Goal: Task Accomplishment & Management: Use online tool/utility

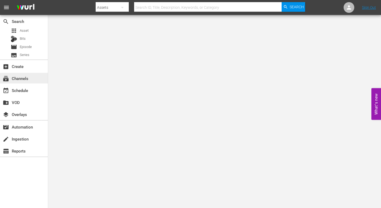
click at [20, 78] on div "subscriptions Channels" at bounding box center [15, 77] width 30 height 5
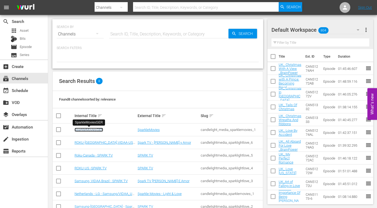
click at [95, 131] on link "SparkleMoviesGER" at bounding box center [89, 130] width 29 height 4
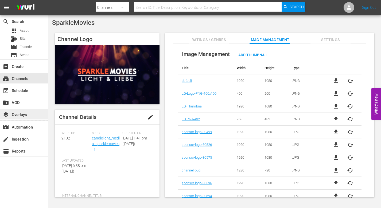
click at [23, 116] on div "layers Overlays" at bounding box center [15, 113] width 30 height 5
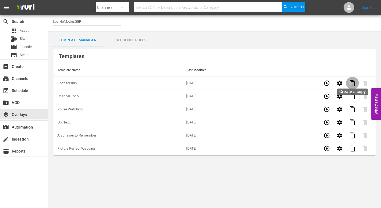
click at [353, 84] on span "content_copy" at bounding box center [352, 83] width 6 height 6
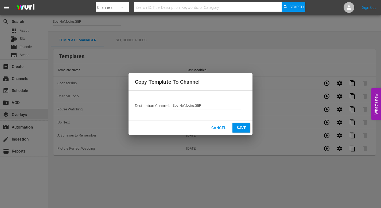
click at [236, 127] on button "Save" at bounding box center [242, 128] width 18 height 10
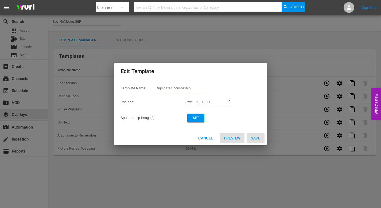
drag, startPoint x: 197, startPoint y: 90, endPoint x: 122, endPoint y: 80, distance: 75.9
click at [123, 81] on div "Template Name: Duplicate Sponsorship Position: Lower Third Right LOWER_THIRD_RI…" at bounding box center [190, 106] width 152 height 52
click at [195, 116] on span "Set" at bounding box center [196, 118] width 9 height 6
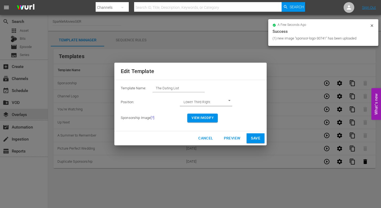
click at [207, 119] on span "View/Modify" at bounding box center [203, 118] width 22 height 6
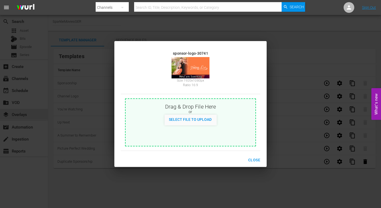
click at [254, 158] on span "Close" at bounding box center [254, 160] width 12 height 7
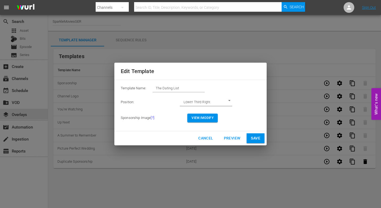
click at [255, 137] on span "Save" at bounding box center [255, 138] width 9 height 7
type input "Duplicate Sponsorship"
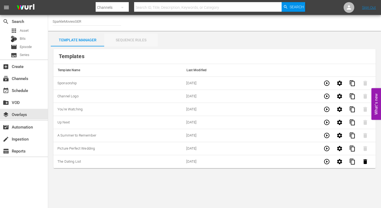
click at [137, 41] on div "Sequence Rules" at bounding box center [130, 40] width 53 height 13
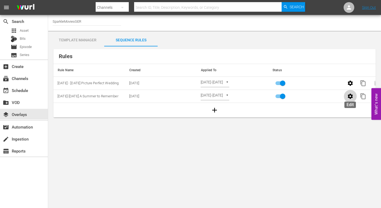
click at [349, 97] on icon "button" at bounding box center [350, 96] width 5 height 5
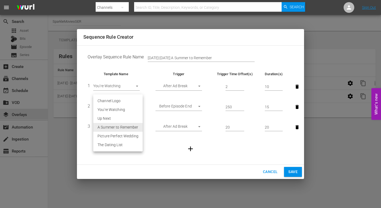
click at [136, 127] on body "menu Search By Channels Search ID, Title, Description, Keywords, or Category Se…" at bounding box center [190, 104] width 381 height 208
click at [121, 145] on li "The Dating List" at bounding box center [117, 145] width 49 height 9
type input "30741"
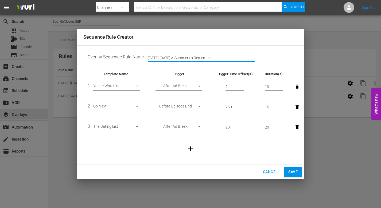
drag, startPoint x: 210, startPoint y: 57, endPoint x: 138, endPoint y: 55, distance: 71.9
click at [138, 55] on td "Overlay Sequence Rule Name [DATE]-[DATE] A Summer to Remember" at bounding box center [190, 58] width 214 height 17
type input "[DATE]-[DATE] The Dating List"
click at [293, 171] on span "Save" at bounding box center [292, 172] width 9 height 7
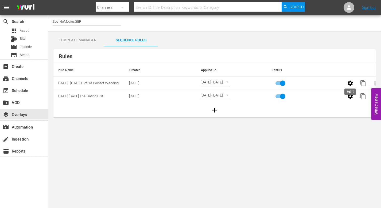
click at [349, 84] on icon "button" at bounding box center [350, 83] width 5 height 5
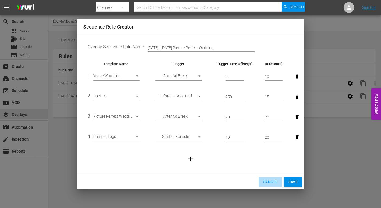
click at [268, 183] on span "Cancel" at bounding box center [270, 182] width 15 height 7
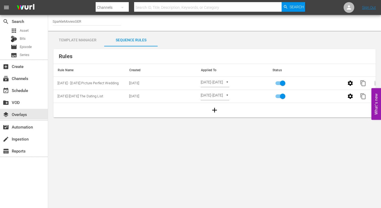
click at [245, 97] on div "[DATE]-[DATE] SELECT_DATE" at bounding box center [233, 96] width 64 height 8
click at [241, 96] on body "menu Search By Channels Search ID, Title, Description, Keywords, or Category Se…" at bounding box center [190, 104] width 381 height 208
click at [262, 104] on div at bounding box center [190, 104] width 381 height 208
click at [351, 98] on icon "button" at bounding box center [350, 96] width 5 height 5
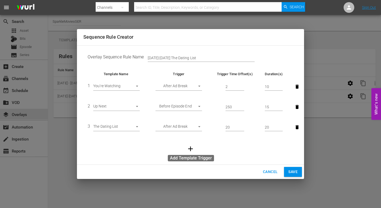
click at [190, 149] on icon "button" at bounding box center [190, 149] width 5 height 5
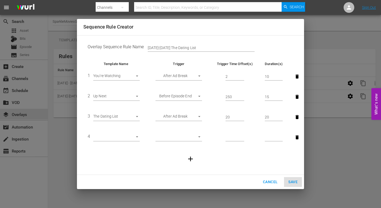
click at [137, 137] on body "menu Search By Channels Search ID, Title, Description, Keywords, or Category Se…" at bounding box center [190, 104] width 381 height 208
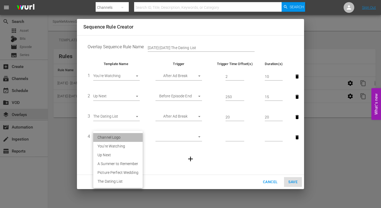
click at [119, 137] on li "Channel Logo" at bounding box center [117, 137] width 49 height 9
type input "30354"
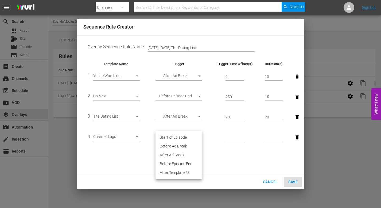
click at [160, 137] on body "menu Search By Channels Search ID, Title, Description, Keywords, or Category Se…" at bounding box center [190, 104] width 381 height 208
click at [174, 139] on li "Start of Episode" at bounding box center [179, 137] width 47 height 9
type input "START_OF_EPISODE"
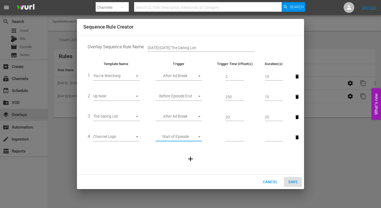
click at [231, 138] on input "number" at bounding box center [235, 138] width 19 height 8
type input "10"
click at [269, 137] on input "number" at bounding box center [274, 138] width 18 height 8
type input "20"
click at [233, 158] on td at bounding box center [190, 159] width 214 height 23
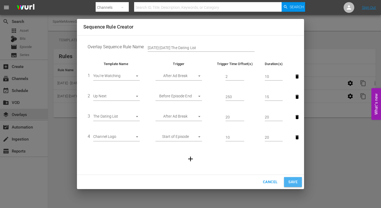
click at [292, 181] on span "Save" at bounding box center [292, 182] width 9 height 7
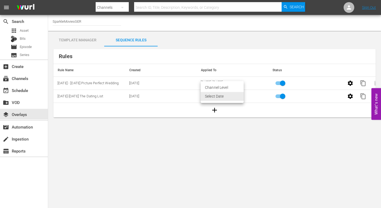
click at [242, 95] on body "menu Search By Channels Search ID, Title, Description, Keywords, or Category Se…" at bounding box center [190, 104] width 381 height 208
click at [226, 88] on li "Channel Level" at bounding box center [222, 87] width 43 height 9
type input "CHANNEL_LEVEL"
click at [229, 95] on body "menu Search By Channels Search ID, Title, Description, Keywords, or Category Se…" at bounding box center [190, 104] width 381 height 208
click at [216, 104] on li "Select Date" at bounding box center [217, 105] width 32 height 9
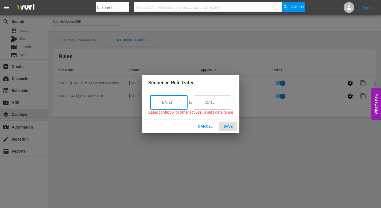
click at [177, 102] on input "[DATE]" at bounding box center [173, 102] width 30 height 14
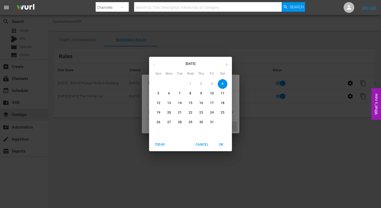
click at [169, 92] on p "6" at bounding box center [169, 93] width 2 height 5
type input "[DATE]"
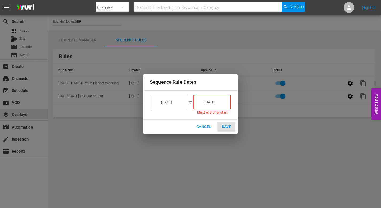
click at [213, 105] on input "[DATE]" at bounding box center [216, 102] width 30 height 14
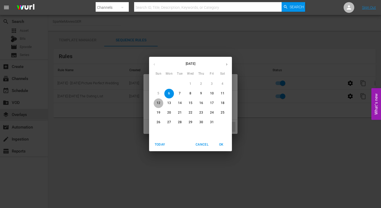
click at [160, 103] on p "12" at bounding box center [159, 103] width 4 height 5
type input "[DATE]"
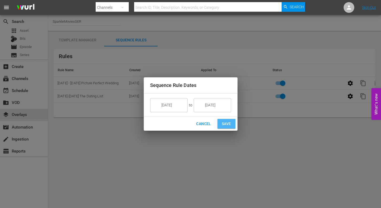
click at [226, 122] on span "Save" at bounding box center [226, 124] width 9 height 7
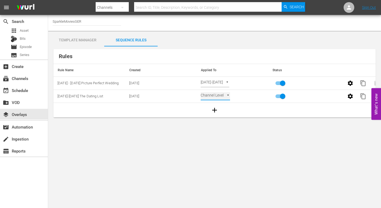
type input "SELECT_DATE"
click at [29, 92] on div "event_available Schedule" at bounding box center [15, 89] width 30 height 5
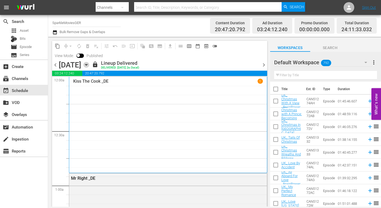
click at [87, 64] on icon "button" at bounding box center [86, 64] width 2 height 1
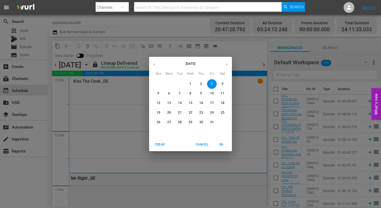
click at [167, 94] on span "6" at bounding box center [169, 93] width 10 height 5
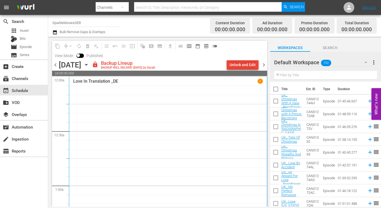
click at [242, 65] on div "Unlock and Edit" at bounding box center [243, 65] width 26 height 10
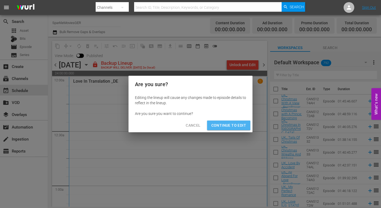
click at [224, 124] on span "Continue to Edit" at bounding box center [228, 125] width 35 height 7
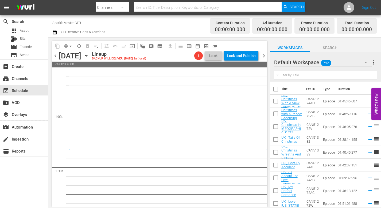
scroll to position [80, 0]
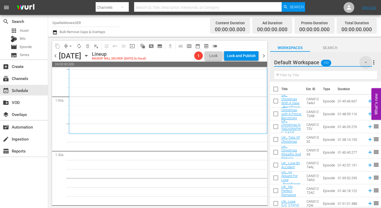
click at [365, 64] on icon "button" at bounding box center [366, 62] width 6 height 6
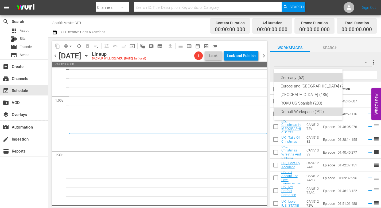
click at [294, 77] on div "Germany (62)" at bounding box center [315, 77] width 69 height 9
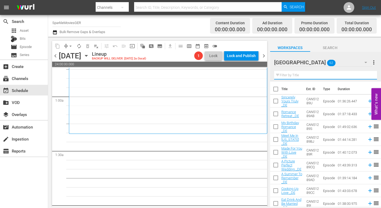
click at [291, 77] on input "text" at bounding box center [325, 75] width 103 height 9
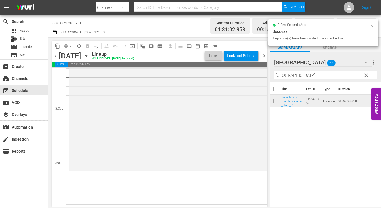
scroll to position [241, 0]
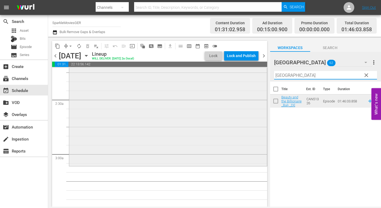
drag, startPoint x: 289, startPoint y: 76, endPoint x: 251, endPoint y: 73, distance: 38.4
click at [251, 73] on div "content_copy compress arrow_drop_down autorenew_outlined delete_forever_outline…" at bounding box center [214, 122] width 333 height 170
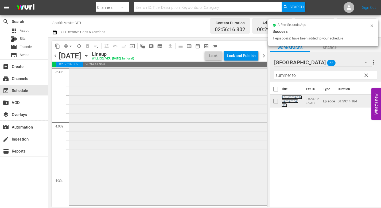
scroll to position [428, 0]
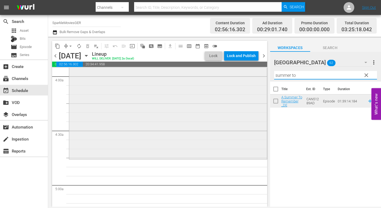
drag, startPoint x: 300, startPoint y: 77, endPoint x: 241, endPoint y: 75, distance: 59.6
click at [241, 75] on div "content_copy compress arrow_drop_down autorenew_outlined delete_forever_outline…" at bounding box center [214, 122] width 333 height 170
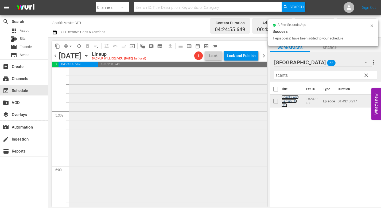
scroll to position [588, 0]
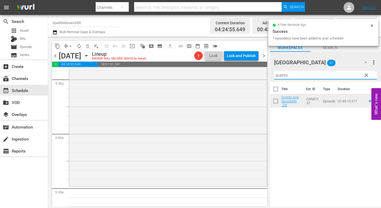
drag, startPoint x: 296, startPoint y: 77, endPoint x: 211, endPoint y: 68, distance: 85.2
click at [211, 68] on div "content_copy compress arrow_drop_down autorenew_outlined delete_forever_outline…" at bounding box center [214, 122] width 333 height 170
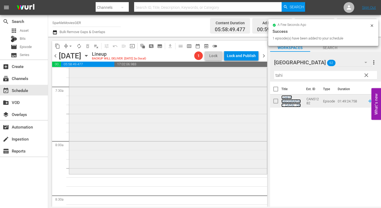
scroll to position [802, 0]
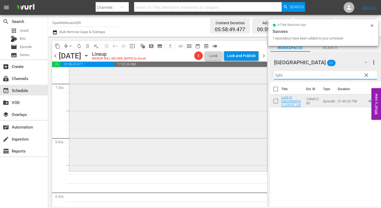
drag, startPoint x: 287, startPoint y: 76, endPoint x: 236, endPoint y: 75, distance: 50.8
click at [236, 75] on div "content_copy compress arrow_drop_down autorenew_outlined delete_forever_outline…" at bounding box center [214, 122] width 333 height 170
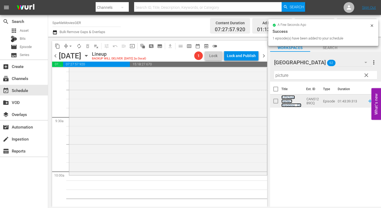
scroll to position [989, 0]
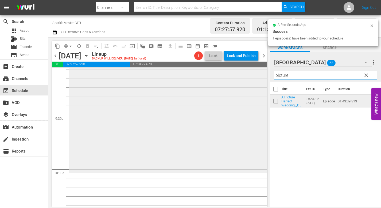
drag, startPoint x: 272, startPoint y: 77, endPoint x: 221, endPoint y: 77, distance: 50.8
click at [230, 77] on div "content_copy compress arrow_drop_down autorenew_outlined delete_forever_outline…" at bounding box center [214, 122] width 333 height 170
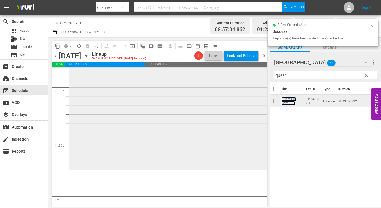
scroll to position [1203, 0]
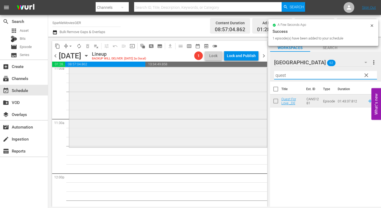
drag, startPoint x: 289, startPoint y: 75, endPoint x: 230, endPoint y: 75, distance: 59.1
click at [230, 75] on div "content_copy compress arrow_drop_down autorenew_outlined delete_forever_outline…" at bounding box center [214, 122] width 333 height 170
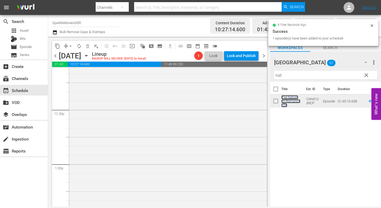
scroll to position [1336, 0]
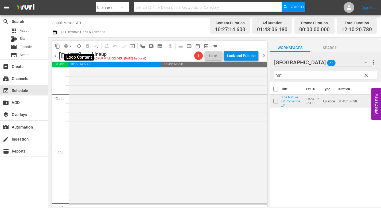
click at [81, 45] on span "autorenew_outlined" at bounding box center [78, 46] width 5 height 5
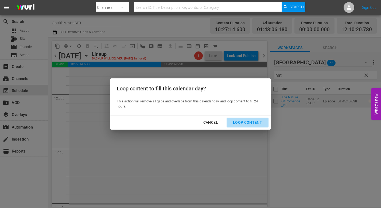
click at [251, 122] on div "Loop Content" at bounding box center [248, 122] width 38 height 7
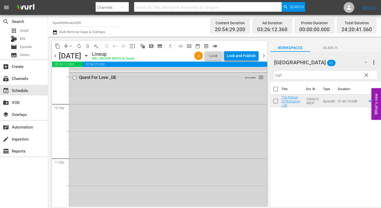
scroll to position [2539, 0]
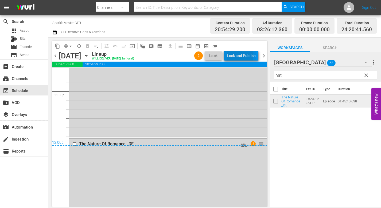
click at [239, 55] on div "Lock and Publish" at bounding box center [241, 56] width 29 height 10
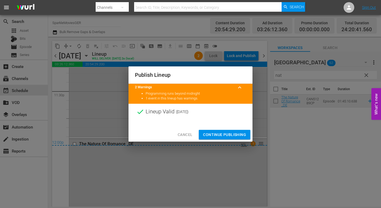
click at [228, 133] on span "Continue Publishing" at bounding box center [224, 135] width 43 height 7
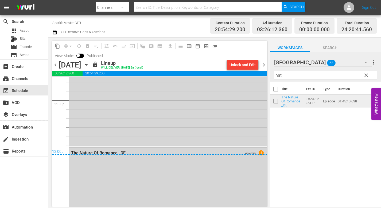
click at [87, 65] on icon "button" at bounding box center [86, 64] width 2 height 1
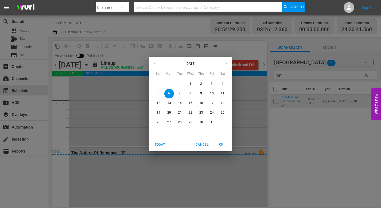
click at [181, 94] on p "7" at bounding box center [180, 93] width 2 height 5
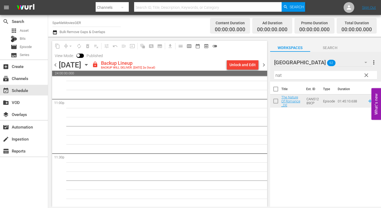
scroll to position [2487, 0]
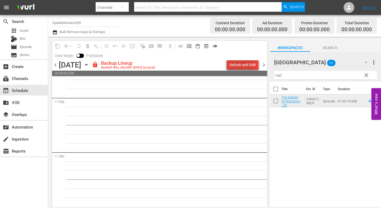
click at [241, 65] on div "Unlock and Edit" at bounding box center [243, 65] width 26 height 10
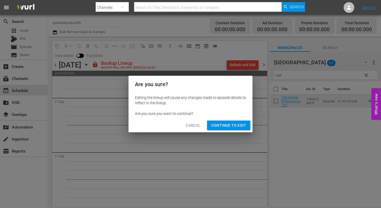
drag, startPoint x: 226, startPoint y: 124, endPoint x: 239, endPoint y: 147, distance: 26.7
click at [226, 124] on span "Continue to Edit" at bounding box center [228, 125] width 35 height 7
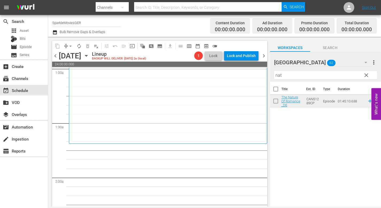
scroll to position [0, 0]
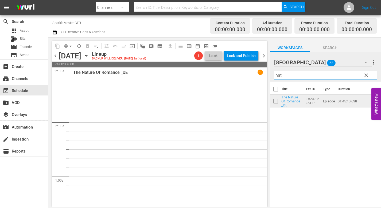
drag, startPoint x: 289, startPoint y: 75, endPoint x: 237, endPoint y: 73, distance: 51.3
click at [241, 73] on div "content_copy compress arrow_drop_down autorenew_outlined delete_forever_outline…" at bounding box center [214, 122] width 333 height 170
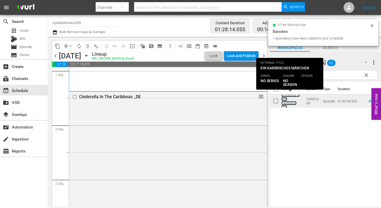
scroll to position [294, 0]
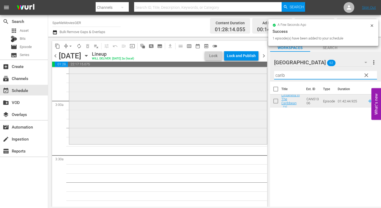
drag, startPoint x: 291, startPoint y: 75, endPoint x: 232, endPoint y: 77, distance: 58.8
click at [232, 77] on div "content_copy compress arrow_drop_down autorenew_outlined delete_forever_outline…" at bounding box center [214, 122] width 333 height 170
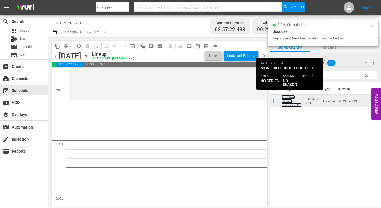
scroll to position [535, 0]
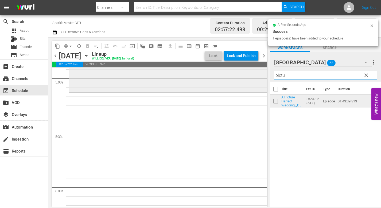
drag, startPoint x: 291, startPoint y: 76, endPoint x: 238, endPoint y: 74, distance: 52.7
click at [238, 74] on div "content_copy compress arrow_drop_down autorenew_outlined delete_forever_outline…" at bounding box center [214, 122] width 333 height 170
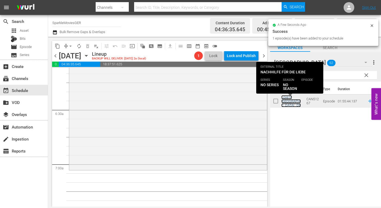
scroll to position [668, 0]
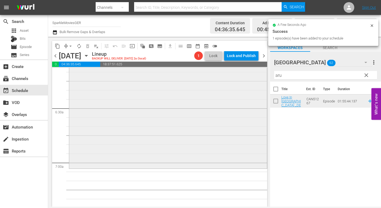
drag, startPoint x: 233, startPoint y: 75, endPoint x: 230, endPoint y: 75, distance: 3.0
click at [230, 75] on div "content_copy compress arrow_drop_down autorenew_outlined delete_forever_outline…" at bounding box center [214, 122] width 333 height 170
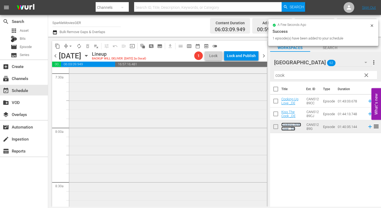
scroll to position [882, 0]
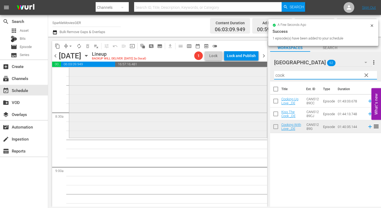
drag, startPoint x: 290, startPoint y: 77, endPoint x: 219, endPoint y: 73, distance: 70.9
click at [221, 74] on div "content_copy compress arrow_drop_down autorenew_outlined delete_forever_outline…" at bounding box center [214, 122] width 333 height 170
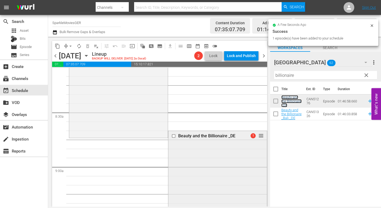
scroll to position [1016, 0]
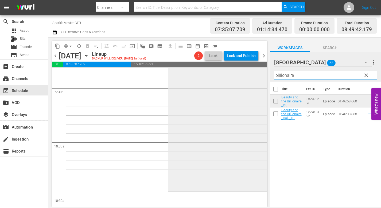
drag, startPoint x: 273, startPoint y: 74, endPoint x: 237, endPoint y: 73, distance: 36.4
click at [240, 74] on div "content_copy compress arrow_drop_down autorenew_outlined delete_forever_outline…" at bounding box center [214, 122] width 333 height 170
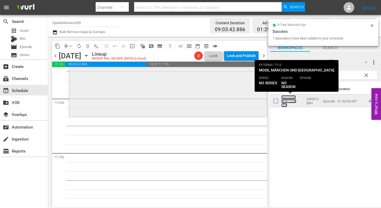
scroll to position [1283, 0]
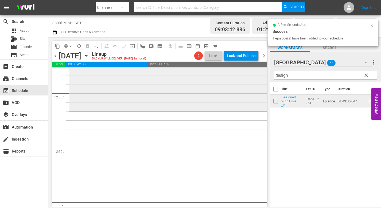
drag, startPoint x: 291, startPoint y: 75, endPoint x: 239, endPoint y: 73, distance: 52.7
click at [239, 73] on div "content_copy compress arrow_drop_down autorenew_outlined delete_forever_outline…" at bounding box center [214, 122] width 333 height 170
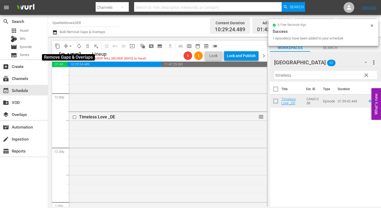
click at [71, 46] on span "arrow_drop_down" at bounding box center [70, 46] width 5 height 5
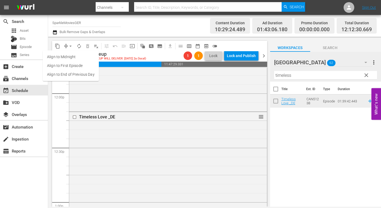
click at [76, 73] on li "Align to End of Previous Day" at bounding box center [71, 74] width 56 height 9
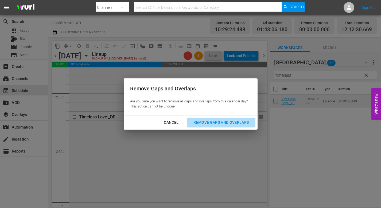
click at [217, 121] on div "Remove Gaps and Overlaps" at bounding box center [221, 122] width 64 height 7
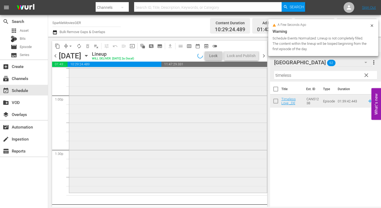
scroll to position [1399, 0]
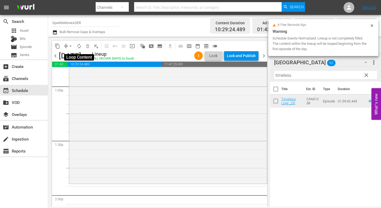
click at [80, 48] on span "autorenew_outlined" at bounding box center [78, 46] width 5 height 5
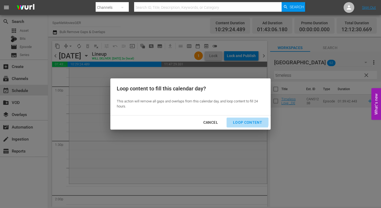
drag, startPoint x: 245, startPoint y: 121, endPoint x: 256, endPoint y: 134, distance: 16.7
click at [246, 122] on div "Loop Content" at bounding box center [248, 122] width 38 height 7
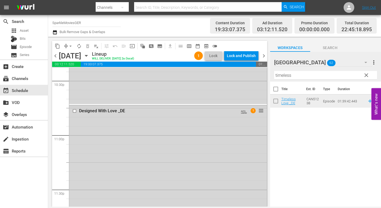
scroll to position [2446, 0]
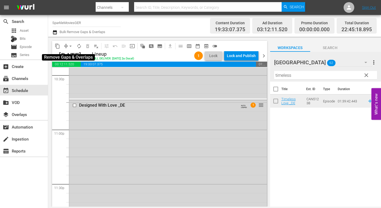
click at [72, 47] on span "arrow_drop_down" at bounding box center [70, 46] width 5 height 5
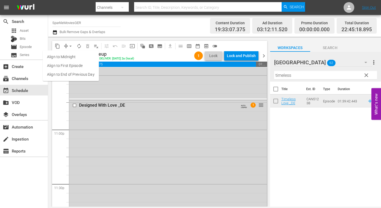
drag, startPoint x: 75, startPoint y: 72, endPoint x: 79, endPoint y: 75, distance: 4.9
click at [79, 75] on li "Align to End of Previous Day" at bounding box center [71, 74] width 56 height 9
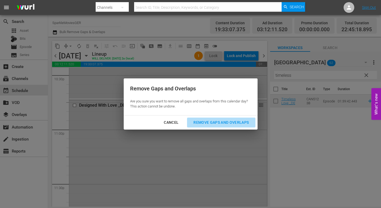
click at [226, 121] on div "Remove Gaps and Overlaps" at bounding box center [221, 122] width 64 height 7
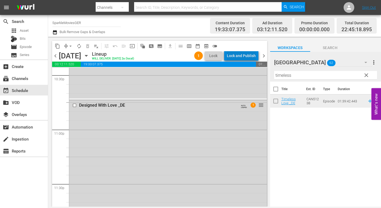
click at [244, 56] on div "Lock and Publish" at bounding box center [241, 56] width 29 height 10
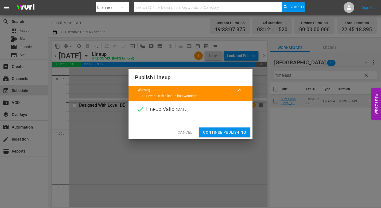
click at [226, 132] on span "Continue Publishing" at bounding box center [224, 132] width 43 height 7
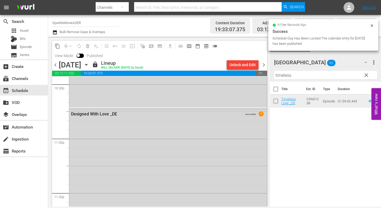
click at [87, 64] on icon "button" at bounding box center [86, 64] width 2 height 1
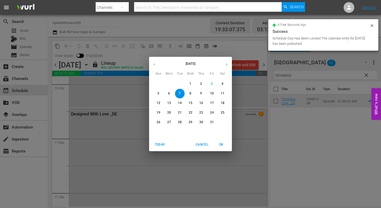
click at [190, 93] on p "8" at bounding box center [190, 93] width 2 height 5
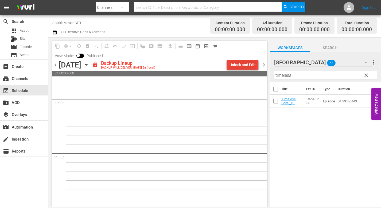
scroll to position [2487, 0]
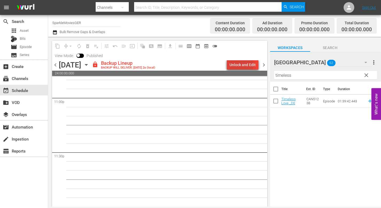
click at [233, 64] on div "Unlock and Edit" at bounding box center [243, 65] width 26 height 10
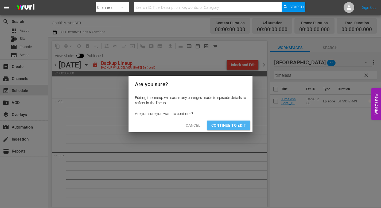
click at [223, 125] on span "Continue to Edit" at bounding box center [228, 125] width 35 height 7
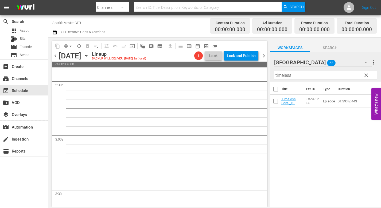
scroll to position [0, 0]
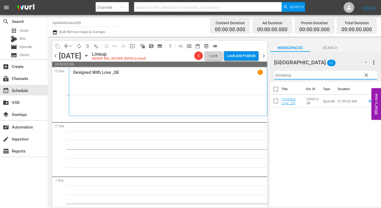
drag, startPoint x: 296, startPoint y: 75, endPoint x: 161, endPoint y: 68, distance: 135.2
click at [170, 71] on div "content_copy compress arrow_drop_down autorenew_outlined delete_forever_outline…" at bounding box center [214, 122] width 333 height 170
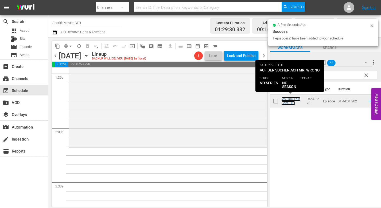
scroll to position [160, 0]
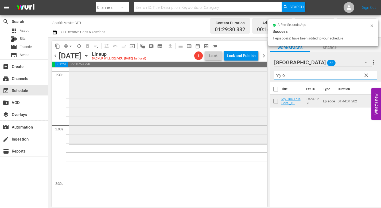
drag, startPoint x: 296, startPoint y: 79, endPoint x: 257, endPoint y: 78, distance: 39.3
click at [257, 78] on div "content_copy compress arrow_drop_down autorenew_outlined delete_forever_outline…" at bounding box center [214, 122] width 333 height 170
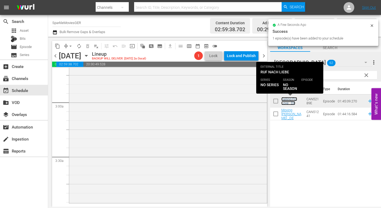
scroll to position [294, 0]
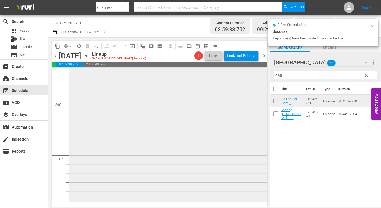
drag, startPoint x: 291, startPoint y: 76, endPoint x: 233, endPoint y: 75, distance: 57.7
click at [233, 75] on div "content_copy compress arrow_drop_down autorenew_outlined delete_forever_outline…" at bounding box center [214, 122] width 333 height 170
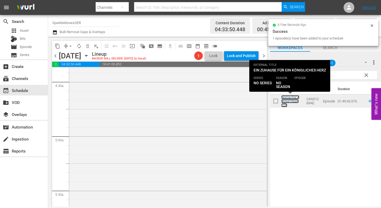
scroll to position [508, 0]
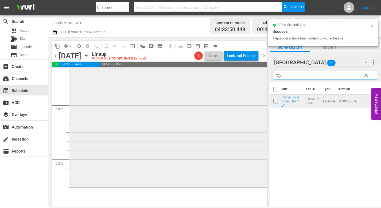
drag, startPoint x: 295, startPoint y: 78, endPoint x: 225, endPoint y: 70, distance: 70.2
click at [226, 71] on div "content_copy compress arrow_drop_down autorenew_outlined delete_forever_outline…" at bounding box center [214, 122] width 333 height 170
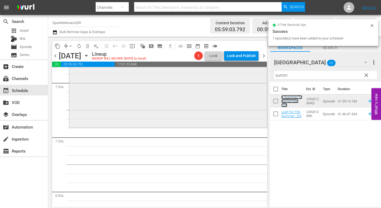
scroll to position [748, 0]
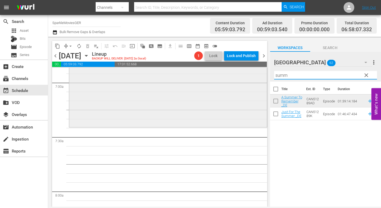
drag, startPoint x: 293, startPoint y: 77, endPoint x: 253, endPoint y: 72, distance: 41.1
click at [253, 72] on div "content_copy compress arrow_drop_down autorenew_outlined delete_forever_outline…" at bounding box center [214, 122] width 333 height 170
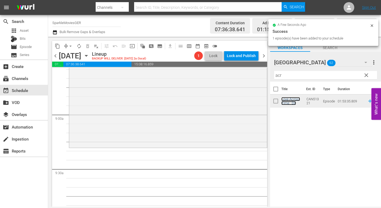
scroll to position [935, 0]
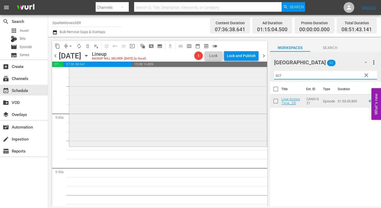
drag, startPoint x: 291, startPoint y: 78, endPoint x: 251, endPoint y: 71, distance: 40.9
click at [251, 71] on div "content_copy compress arrow_drop_down autorenew_outlined delete_forever_outline…" at bounding box center [214, 122] width 333 height 170
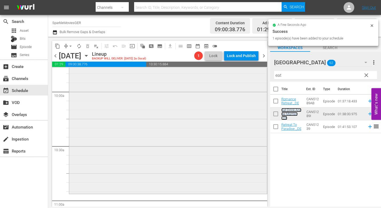
scroll to position [1069, 0]
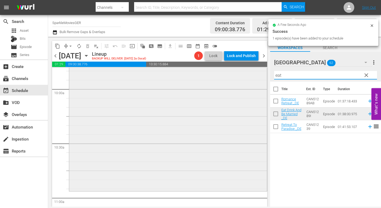
drag, startPoint x: 290, startPoint y: 78, endPoint x: 241, endPoint y: 74, distance: 49.9
click at [242, 75] on div "content_copy compress arrow_drop_down autorenew_outlined delete_forever_outline…" at bounding box center [214, 122] width 333 height 170
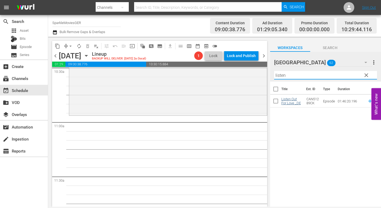
scroll to position [1149, 0]
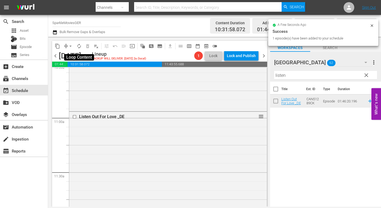
click at [79, 46] on span "autorenew_outlined" at bounding box center [78, 46] width 5 height 5
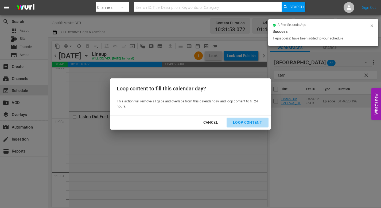
click at [254, 122] on div "Loop Content" at bounding box center [248, 122] width 38 height 7
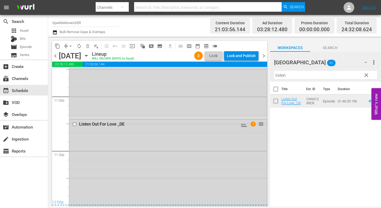
scroll to position [2478, 0]
drag, startPoint x: 71, startPoint y: 46, endPoint x: 73, endPoint y: 50, distance: 4.5
click at [71, 46] on span "arrow_drop_down" at bounding box center [70, 46] width 5 height 5
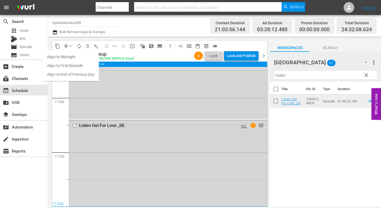
click at [81, 73] on li "Align to End of Previous Day" at bounding box center [71, 74] width 56 height 9
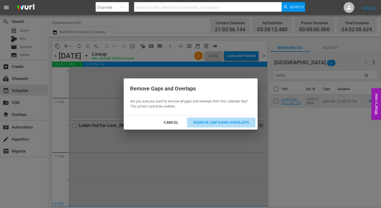
click at [235, 122] on div "Remove Gaps and Overlaps" at bounding box center [221, 122] width 64 height 7
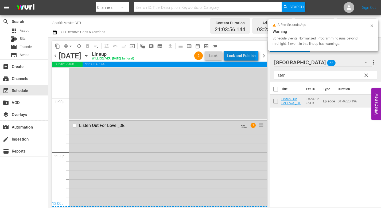
click at [242, 56] on div "Lock and Publish" at bounding box center [241, 56] width 29 height 10
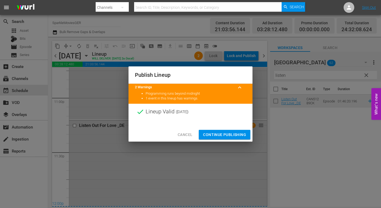
click at [226, 133] on span "Continue Publishing" at bounding box center [224, 135] width 43 height 7
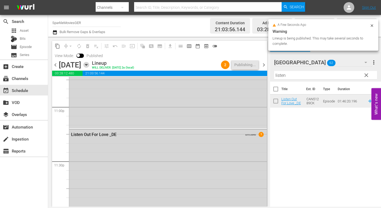
click at [87, 65] on icon "button" at bounding box center [86, 64] width 2 height 1
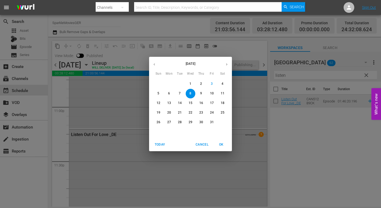
click at [202, 93] on p "9" at bounding box center [201, 93] width 2 height 5
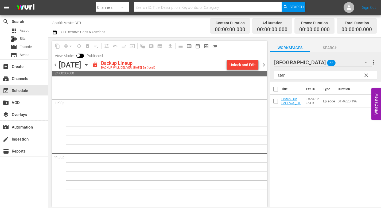
scroll to position [2487, 0]
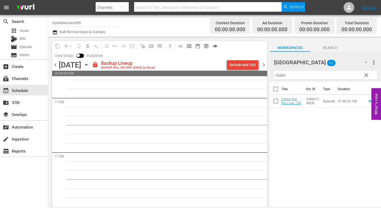
click at [241, 66] on div "Unlock and Edit" at bounding box center [243, 65] width 26 height 10
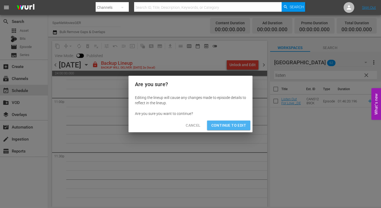
drag, startPoint x: 226, startPoint y: 123, endPoint x: 250, endPoint y: 164, distance: 47.9
click at [226, 124] on span "Continue to Edit" at bounding box center [228, 125] width 35 height 7
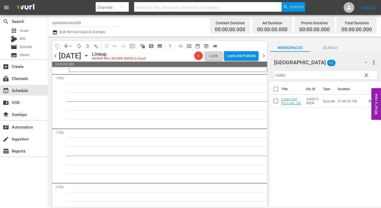
scroll to position [0, 0]
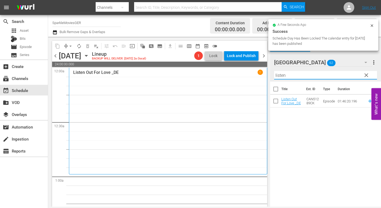
drag, startPoint x: 289, startPoint y: 76, endPoint x: 221, endPoint y: 69, distance: 68.5
click at [221, 69] on div "content_copy compress arrow_drop_down autorenew_outlined delete_forever_outline…" at bounding box center [214, 122] width 333 height 170
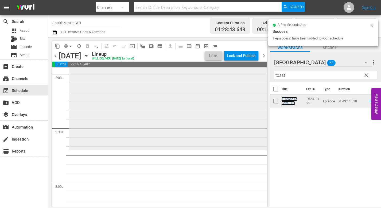
scroll to position [214, 0]
click at [198, 73] on div "content_copy compress arrow_drop_down autorenew_outlined delete_forever_outline…" at bounding box center [214, 122] width 333 height 170
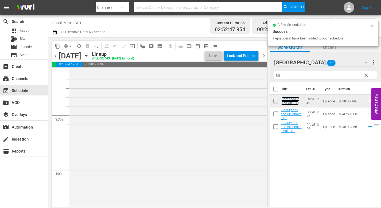
scroll to position [347, 0]
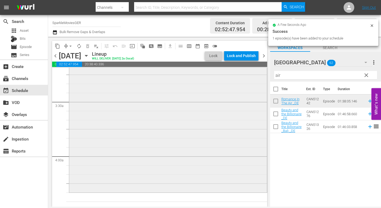
drag, startPoint x: 288, startPoint y: 77, endPoint x: 236, endPoint y: 73, distance: 51.7
click at [238, 73] on div "content_copy compress arrow_drop_down autorenew_outlined delete_forever_outline…" at bounding box center [214, 122] width 333 height 170
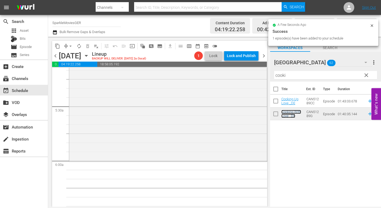
scroll to position [561, 0]
drag, startPoint x: 289, startPoint y: 77, endPoint x: 248, endPoint y: 75, distance: 41.0
click at [248, 75] on div "content_copy compress arrow_drop_down autorenew_outlined delete_forever_outline…" at bounding box center [214, 122] width 333 height 170
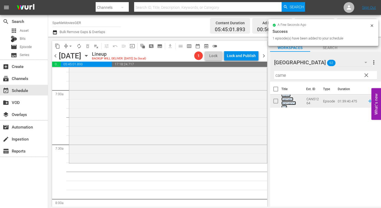
scroll to position [748, 0]
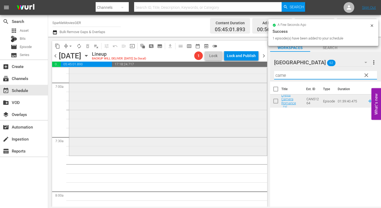
drag, startPoint x: 276, startPoint y: 77, endPoint x: 216, endPoint y: 76, distance: 60.4
click at [216, 76] on div "content_copy compress arrow_drop_down autorenew_outlined delete_forever_outline…" at bounding box center [214, 122] width 333 height 170
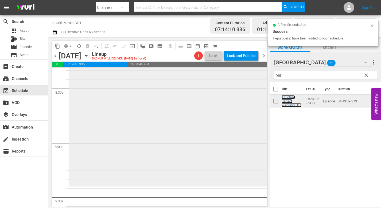
scroll to position [909, 0]
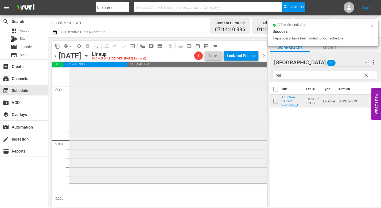
drag, startPoint x: 286, startPoint y: 76, endPoint x: 236, endPoint y: 75, distance: 50.0
click at [236, 75] on div "content_copy compress arrow_drop_down autorenew_outlined delete_forever_outline…" at bounding box center [214, 122] width 333 height 170
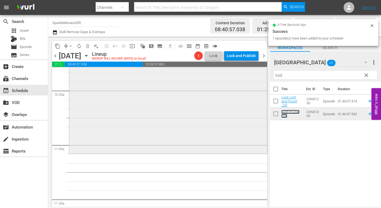
scroll to position [1122, 0]
drag, startPoint x: 276, startPoint y: 76, endPoint x: 246, endPoint y: 76, distance: 30.5
click at [246, 76] on div "content_copy compress arrow_drop_down autorenew_outlined delete_forever_outline…" at bounding box center [214, 122] width 333 height 170
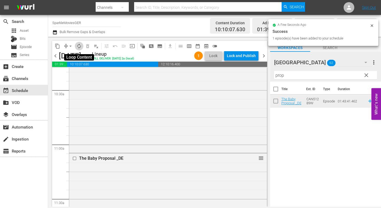
click at [80, 47] on span "autorenew_outlined" at bounding box center [78, 46] width 5 height 5
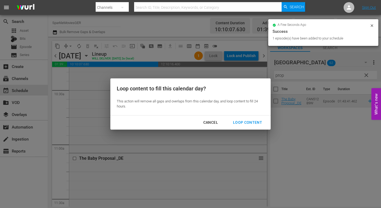
click at [241, 121] on div "Loop Content" at bounding box center [248, 122] width 38 height 7
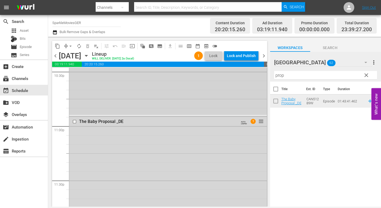
scroll to position [2547, 0]
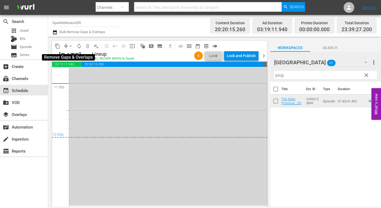
click at [69, 46] on span "arrow_drop_down" at bounding box center [70, 46] width 5 height 5
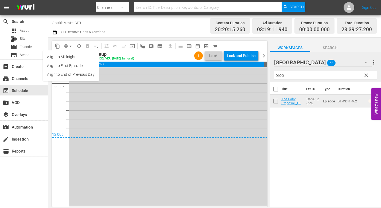
click at [85, 73] on li "Align to End of Previous Day" at bounding box center [71, 74] width 56 height 9
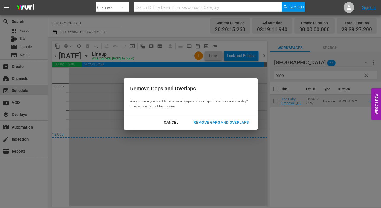
click at [211, 123] on div "Remove Gaps and Overlaps" at bounding box center [221, 122] width 64 height 7
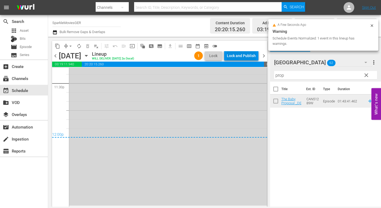
click at [239, 55] on div "Lock and Publish" at bounding box center [241, 56] width 29 height 10
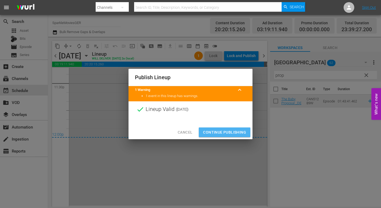
click at [235, 129] on span "Continue Publishing" at bounding box center [224, 132] width 43 height 7
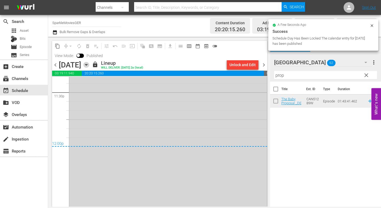
click at [89, 65] on icon "button" at bounding box center [86, 65] width 6 height 6
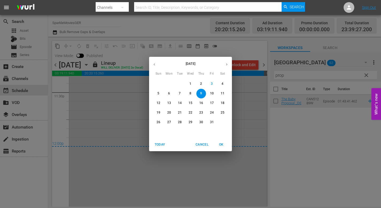
click at [210, 92] on p "10" at bounding box center [212, 93] width 4 height 5
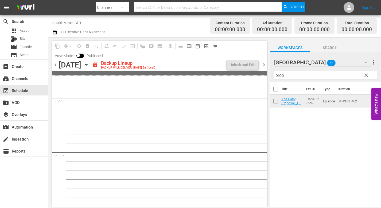
scroll to position [2487, 0]
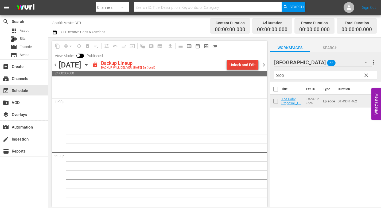
click at [249, 67] on div "Unlock and Edit" at bounding box center [243, 65] width 26 height 10
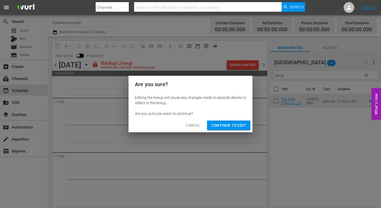
click at [234, 125] on span "Continue to Edit" at bounding box center [228, 125] width 35 height 7
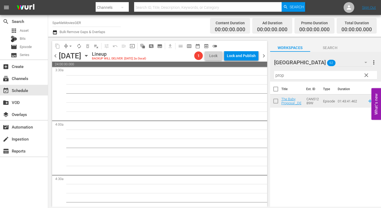
scroll to position [0, 0]
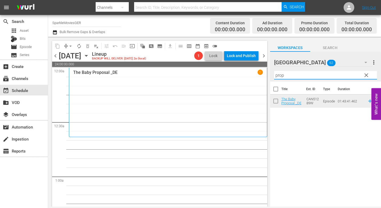
drag, startPoint x: 289, startPoint y: 74, endPoint x: 237, endPoint y: 72, distance: 51.9
click at [237, 72] on div "content_copy compress arrow_drop_down autorenew_outlined delete_forever_outline…" at bounding box center [214, 122] width 333 height 170
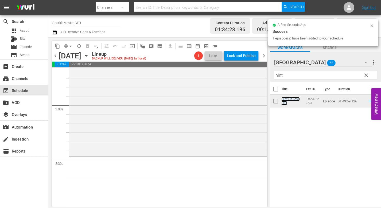
scroll to position [187, 0]
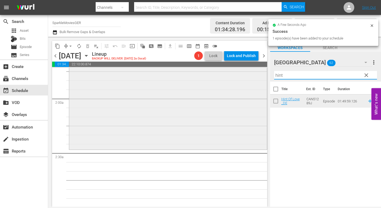
drag, startPoint x: 292, startPoint y: 78, endPoint x: 261, endPoint y: 77, distance: 31.6
click at [261, 77] on div "content_copy compress arrow_drop_down autorenew_outlined delete_forever_outline…" at bounding box center [214, 122] width 333 height 170
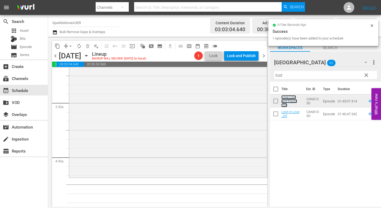
scroll to position [347, 0]
drag, startPoint x: 273, startPoint y: 76, endPoint x: 249, endPoint y: 73, distance: 24.6
click at [255, 75] on div "content_copy compress arrow_drop_down autorenew_outlined delete_forever_outline…" at bounding box center [214, 122] width 333 height 170
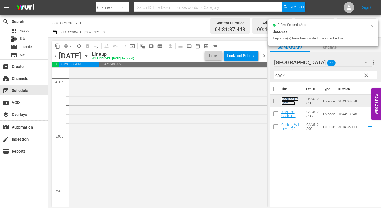
scroll to position [535, 0]
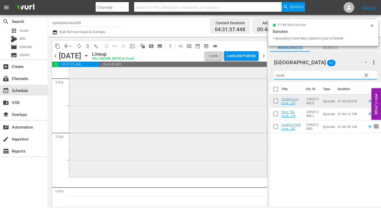
drag, startPoint x: 288, startPoint y: 78, endPoint x: 231, endPoint y: 76, distance: 56.9
click at [235, 76] on div "content_copy compress arrow_drop_down autorenew_outlined delete_forever_outline…" at bounding box center [214, 122] width 333 height 170
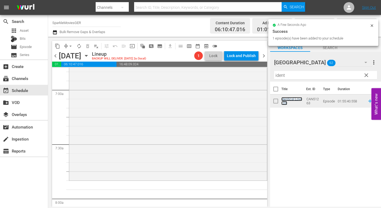
scroll to position [748, 0]
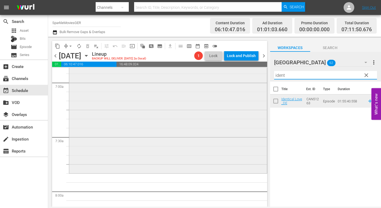
drag, startPoint x: 290, startPoint y: 73, endPoint x: 228, endPoint y: 73, distance: 62.0
click at [228, 73] on div "content_copy compress arrow_drop_down autorenew_outlined delete_forever_outline…" at bounding box center [214, 122] width 333 height 170
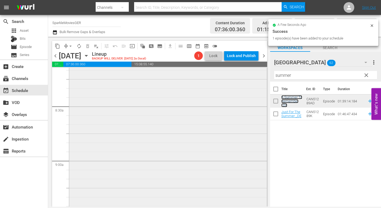
scroll to position [962, 0]
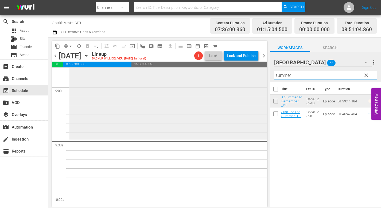
drag, startPoint x: 295, startPoint y: 75, endPoint x: 204, endPoint y: 71, distance: 90.9
click at [210, 72] on div "content_copy compress arrow_drop_down autorenew_outlined delete_forever_outline…" at bounding box center [214, 122] width 333 height 170
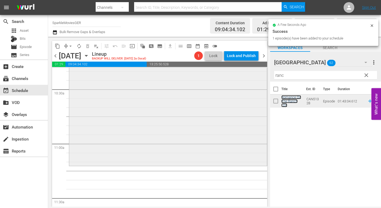
scroll to position [1149, 0]
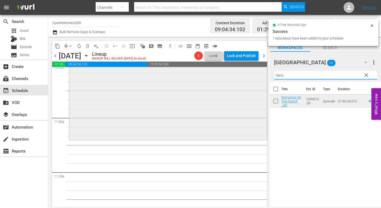
drag, startPoint x: 266, startPoint y: 76, endPoint x: 190, endPoint y: 75, distance: 76.4
click at [195, 74] on div "content_copy compress arrow_drop_down autorenew_outlined delete_forever_outline…" at bounding box center [214, 122] width 333 height 170
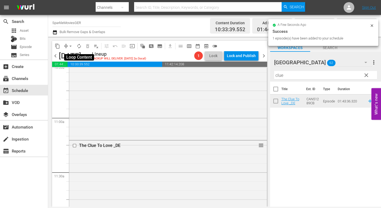
click at [80, 46] on span "autorenew_outlined" at bounding box center [78, 46] width 5 height 5
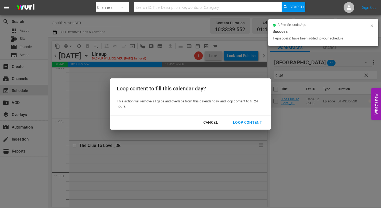
click at [247, 121] on div "Loop Content" at bounding box center [248, 122] width 38 height 7
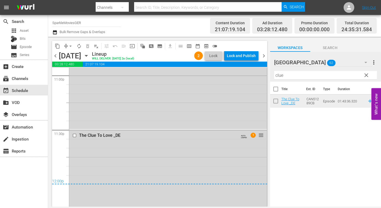
scroll to position [2512, 0]
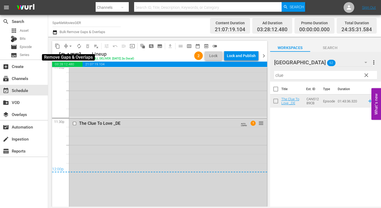
drag, startPoint x: 71, startPoint y: 46, endPoint x: 71, endPoint y: 50, distance: 4.0
click at [71, 46] on span "arrow_drop_down" at bounding box center [70, 46] width 5 height 5
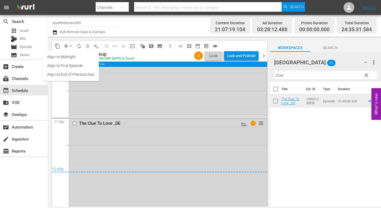
click at [82, 73] on li "Align to End of Previous Day" at bounding box center [71, 74] width 56 height 9
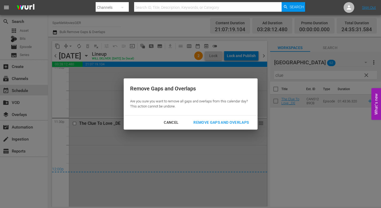
click at [222, 122] on div "Remove Gaps and Overlaps" at bounding box center [221, 122] width 64 height 7
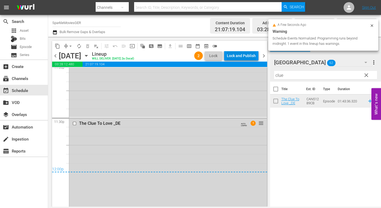
click at [238, 56] on div "Lock and Publish" at bounding box center [241, 56] width 29 height 10
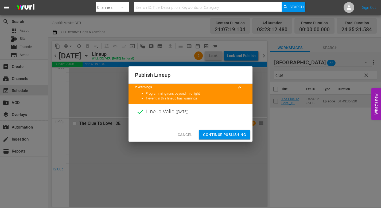
click at [221, 133] on span "Continue Publishing" at bounding box center [224, 135] width 43 height 7
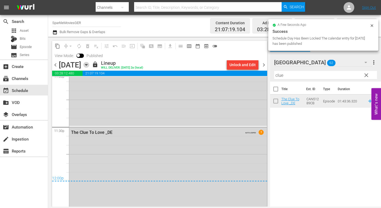
click at [89, 64] on icon "button" at bounding box center [86, 65] width 6 height 6
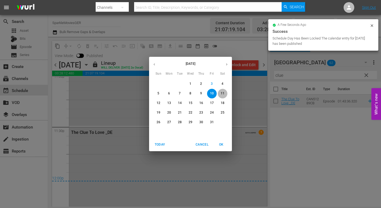
click at [220, 92] on span "11" at bounding box center [223, 93] width 10 height 5
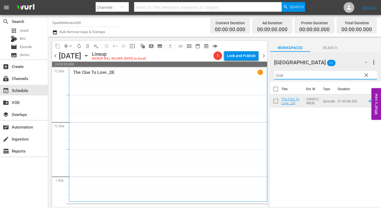
drag, startPoint x: 285, startPoint y: 74, endPoint x: 216, endPoint y: 84, distance: 69.4
click at [250, 77] on div "content_copy compress arrow_drop_down autorenew_outlined delete_forever_outline…" at bounding box center [214, 122] width 333 height 170
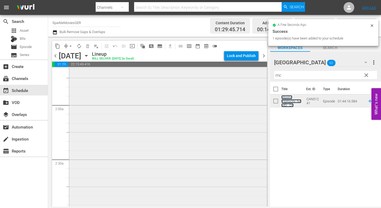
scroll to position [187, 0]
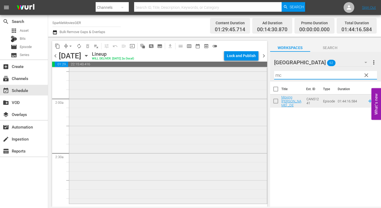
drag, startPoint x: 287, startPoint y: 75, endPoint x: 257, endPoint y: 74, distance: 30.5
click at [257, 74] on div "content_copy compress arrow_drop_down autorenew_outlined delete_forever_outline…" at bounding box center [214, 122] width 333 height 170
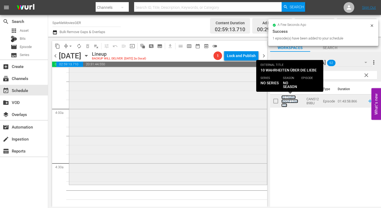
scroll to position [401, 0]
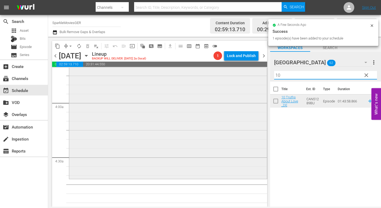
drag, startPoint x: 287, startPoint y: 76, endPoint x: 251, endPoint y: 75, distance: 35.6
click at [252, 75] on div "content_copy compress arrow_drop_down autorenew_outlined delete_forever_outline…" at bounding box center [214, 122] width 333 height 170
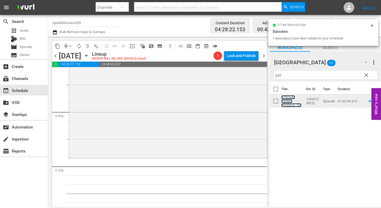
scroll to position [615, 0]
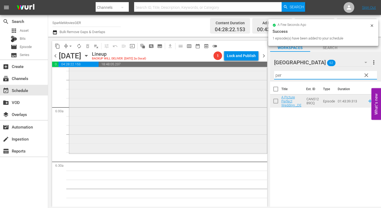
drag, startPoint x: 283, startPoint y: 77, endPoint x: 257, endPoint y: 77, distance: 25.4
click at [257, 77] on div "content_copy compress arrow_drop_down autorenew_outlined delete_forever_outline…" at bounding box center [214, 122] width 333 height 170
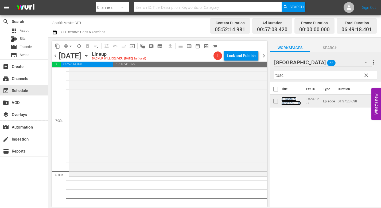
scroll to position [775, 0]
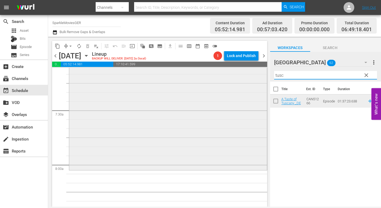
drag, startPoint x: 289, startPoint y: 76, endPoint x: 258, endPoint y: 74, distance: 30.8
click at [263, 75] on div "content_copy compress arrow_drop_down autorenew_outlined delete_forever_outline…" at bounding box center [214, 122] width 333 height 170
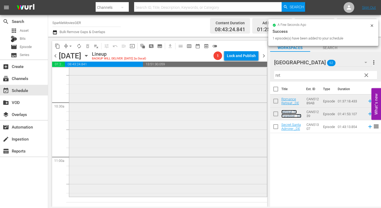
scroll to position [1122, 0]
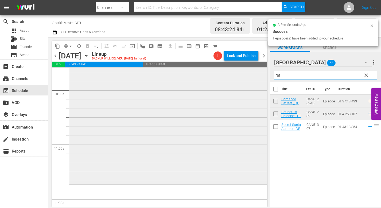
drag, startPoint x: 294, startPoint y: 78, endPoint x: 256, endPoint y: 78, distance: 38.0
click at [256, 78] on div "content_copy compress arrow_drop_down autorenew_outlined delete_forever_outline…" at bounding box center [214, 122] width 333 height 170
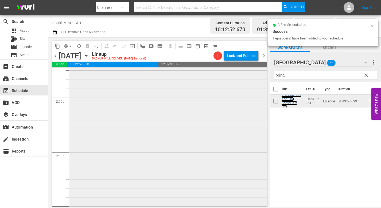
scroll to position [1283, 0]
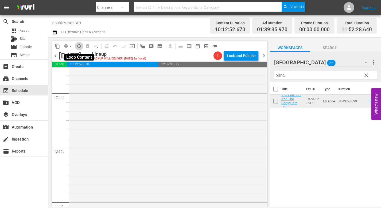
click at [79, 45] on span "autorenew_outlined" at bounding box center [78, 46] width 5 height 5
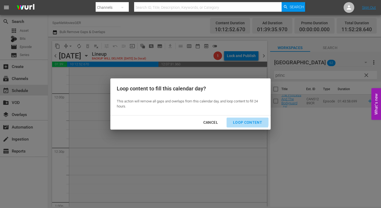
drag, startPoint x: 241, startPoint y: 121, endPoint x: 264, endPoint y: 134, distance: 26.2
click at [243, 122] on div "Loop Content" at bounding box center [248, 122] width 38 height 7
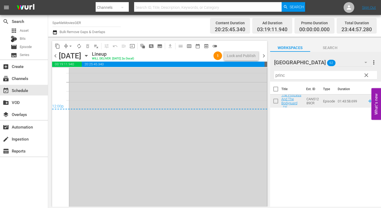
scroll to position [2584, 0]
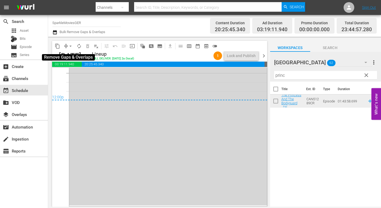
click at [71, 47] on span "arrow_drop_down" at bounding box center [70, 46] width 5 height 5
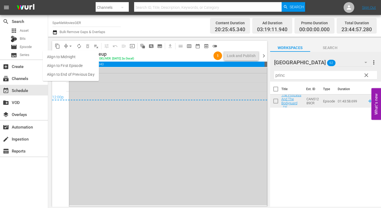
click at [71, 47] on span "arrow_drop_down" at bounding box center [70, 46] width 5 height 5
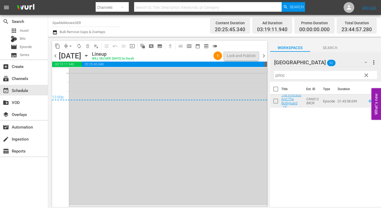
click at [71, 47] on span "arrow_drop_down" at bounding box center [70, 46] width 5 height 5
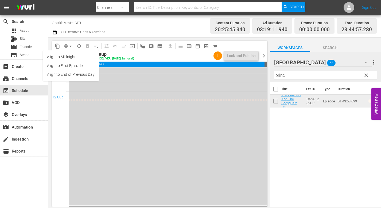
click at [75, 75] on li "Align to End of Previous Day" at bounding box center [71, 74] width 56 height 9
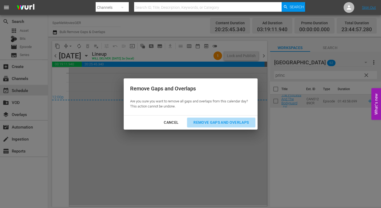
click at [220, 121] on div "Remove Gaps and Overlaps" at bounding box center [221, 122] width 64 height 7
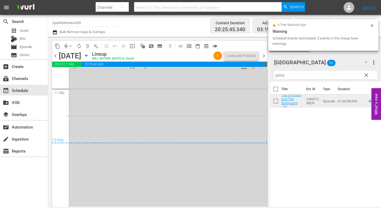
scroll to position [2477, 0]
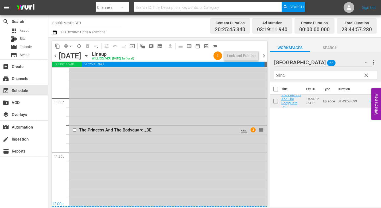
click at [89, 56] on icon "button" at bounding box center [86, 56] width 6 height 6
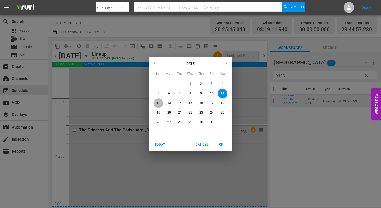
click at [158, 103] on p "12" at bounding box center [159, 103] width 4 height 5
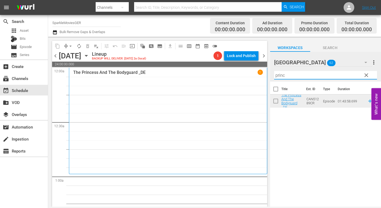
drag, startPoint x: 269, startPoint y: 75, endPoint x: 220, endPoint y: 74, distance: 49.2
click at [226, 74] on div "content_copy compress arrow_drop_down autorenew_outlined delete_forever_outline…" at bounding box center [214, 122] width 333 height 170
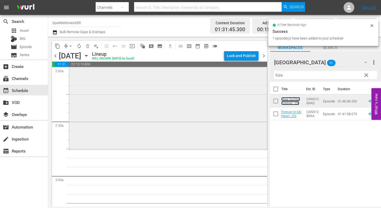
scroll to position [241, 0]
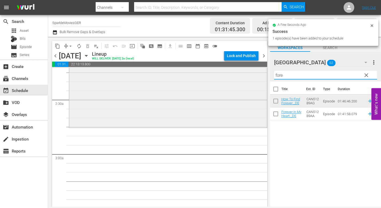
drag, startPoint x: 289, startPoint y: 77, endPoint x: 241, endPoint y: 75, distance: 48.7
click at [241, 75] on div "content_copy compress arrow_drop_down autorenew_outlined delete_forever_outline…" at bounding box center [214, 122] width 333 height 170
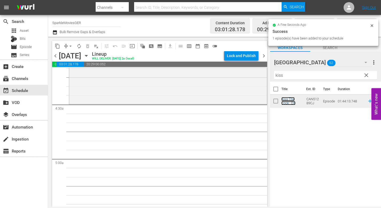
scroll to position [454, 0]
drag, startPoint x: 283, startPoint y: 77, endPoint x: 228, endPoint y: 78, distance: 55.6
click at [231, 78] on div "content_copy compress arrow_drop_down autorenew_outlined delete_forever_outline…" at bounding box center [214, 122] width 333 height 170
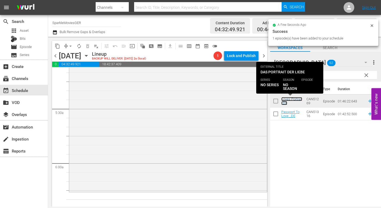
scroll to position [561, 0]
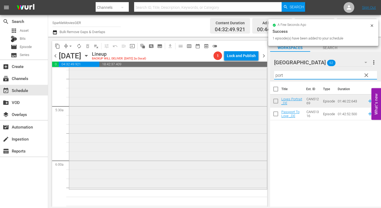
drag, startPoint x: 277, startPoint y: 76, endPoint x: 232, endPoint y: 77, distance: 45.4
click at [232, 77] on div "content_copy compress arrow_drop_down autorenew_outlined delete_forever_outline…" at bounding box center [214, 122] width 333 height 170
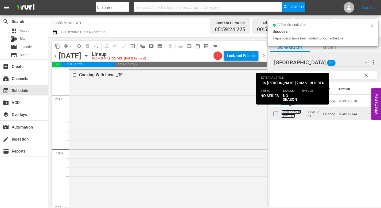
scroll to position [775, 0]
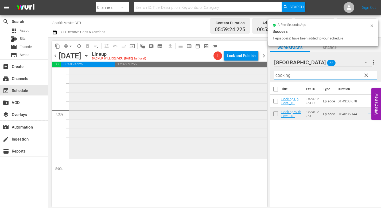
drag, startPoint x: 292, startPoint y: 76, endPoint x: 224, endPoint y: 74, distance: 67.6
click at [229, 75] on div "content_copy compress arrow_drop_down autorenew_outlined delete_forever_outline…" at bounding box center [214, 122] width 333 height 170
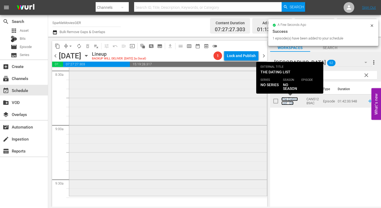
scroll to position [935, 0]
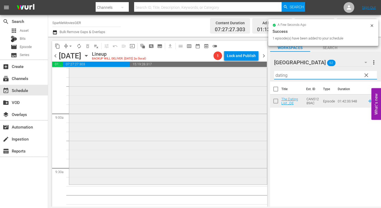
drag, startPoint x: 297, startPoint y: 78, endPoint x: 213, endPoint y: 78, distance: 84.2
click at [222, 77] on div "content_copy compress arrow_drop_down autorenew_outlined delete_forever_outline…" at bounding box center [214, 122] width 333 height 170
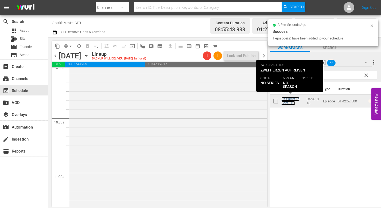
scroll to position [1096, 0]
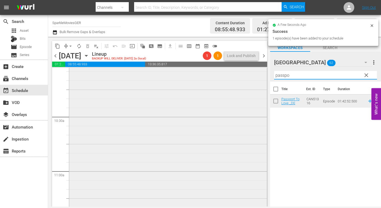
click at [222, 79] on div "content_copy compress arrow_drop_down autorenew_outlined delete_forever_outline…" at bounding box center [214, 122] width 333 height 170
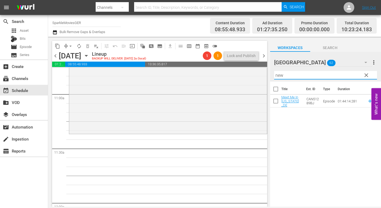
scroll to position [1176, 0]
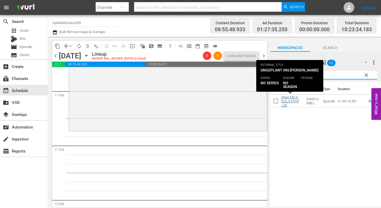
type input "new"
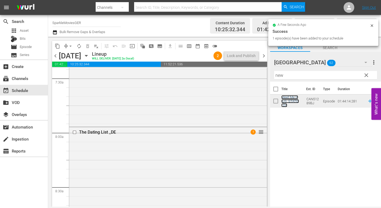
scroll to position [802, 0]
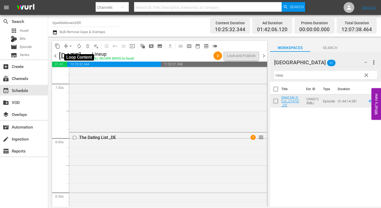
click at [79, 47] on span "autorenew_outlined" at bounding box center [78, 46] width 5 height 5
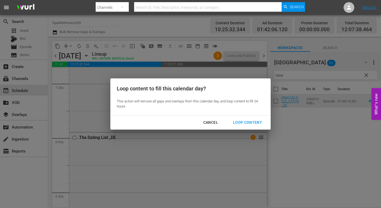
click at [251, 122] on div "Loop Content" at bounding box center [248, 122] width 38 height 7
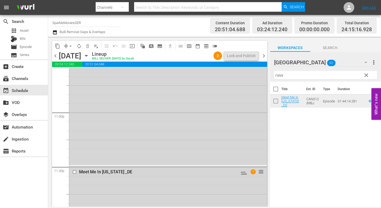
scroll to position [2512, 0]
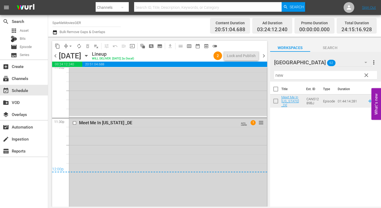
click at [89, 55] on icon "button" at bounding box center [86, 56] width 6 height 6
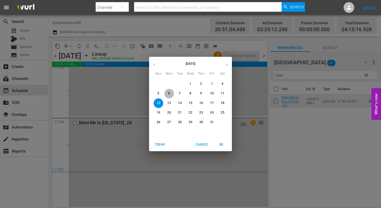
click at [170, 94] on span "6" at bounding box center [169, 93] width 10 height 5
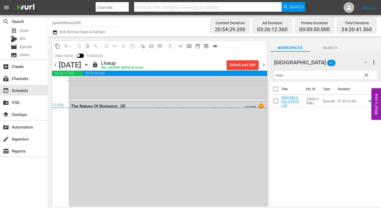
scroll to position [2584, 0]
click at [89, 64] on icon "button" at bounding box center [86, 65] width 6 height 6
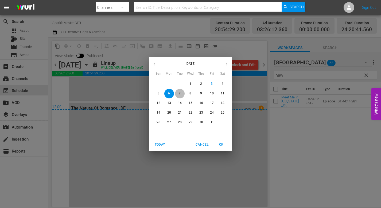
click at [180, 94] on p "7" at bounding box center [180, 93] width 2 height 5
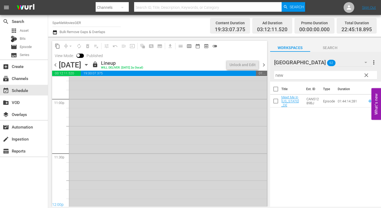
scroll to position [2535, 0]
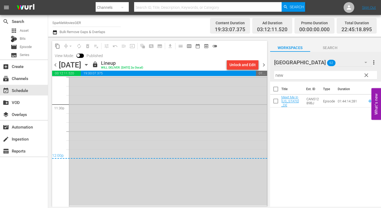
click at [89, 65] on icon "button" at bounding box center [86, 65] width 6 height 6
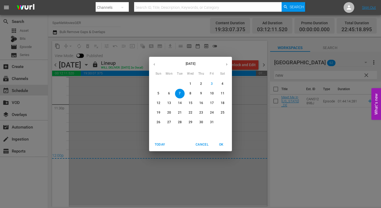
click at [189, 94] on p "8" at bounding box center [190, 93] width 2 height 5
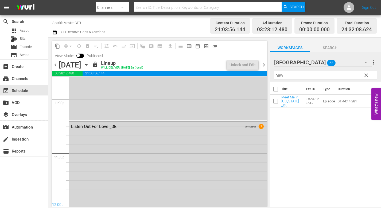
scroll to position [2584, 0]
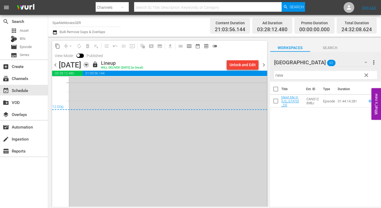
click at [87, 65] on icon "button" at bounding box center [86, 64] width 2 height 1
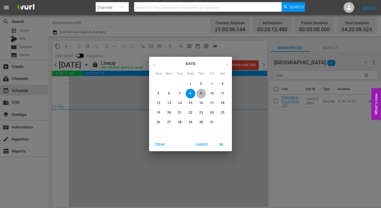
click at [201, 92] on p "9" at bounding box center [201, 93] width 2 height 5
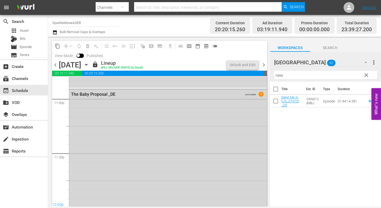
scroll to position [2556, 0]
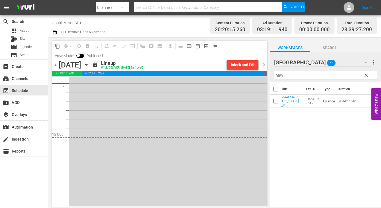
click at [89, 64] on icon "button" at bounding box center [86, 65] width 6 height 6
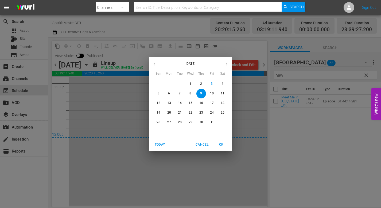
click at [212, 92] on p "10" at bounding box center [212, 93] width 4 height 5
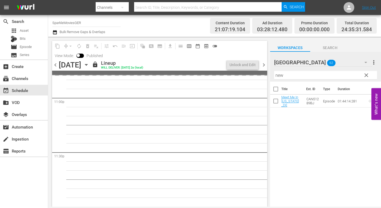
scroll to position [2584, 0]
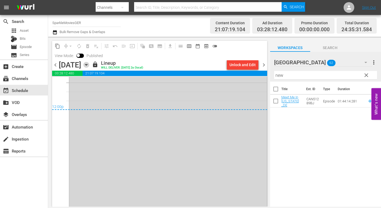
click at [89, 64] on icon "button" at bounding box center [86, 65] width 6 height 6
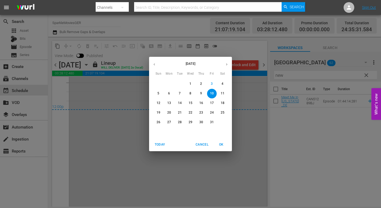
click at [224, 93] on span "11" at bounding box center [223, 93] width 10 height 5
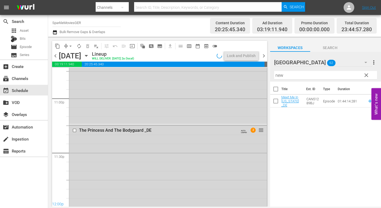
scroll to position [2584, 0]
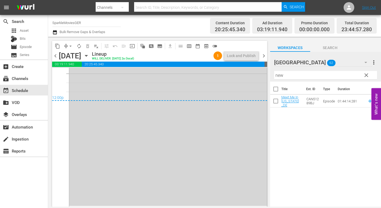
click at [89, 55] on icon "button" at bounding box center [86, 56] width 6 height 6
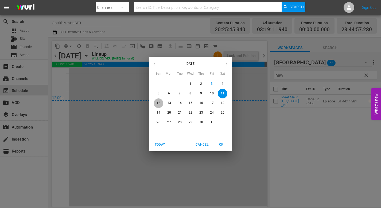
click at [159, 104] on p "12" at bounding box center [159, 103] width 4 height 5
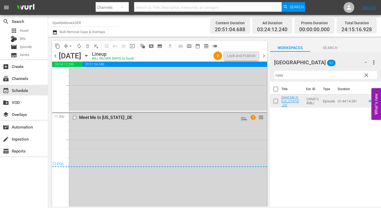
scroll to position [2504, 0]
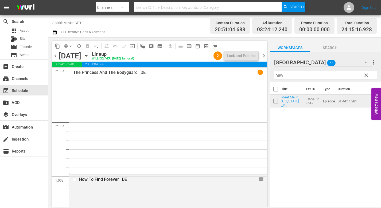
scroll to position [2504, 0]
